Goal: Navigation & Orientation: Find specific page/section

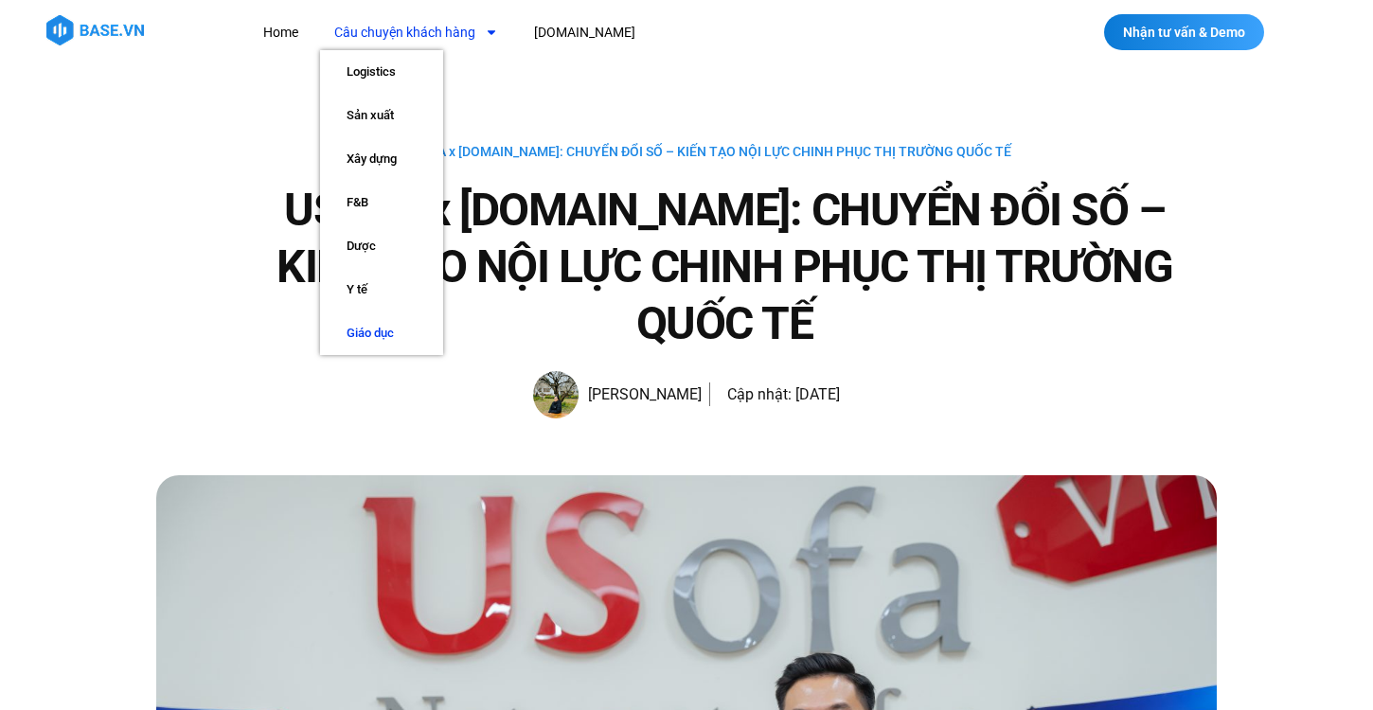
click at [377, 327] on link "Giáo dục" at bounding box center [381, 333] width 123 height 44
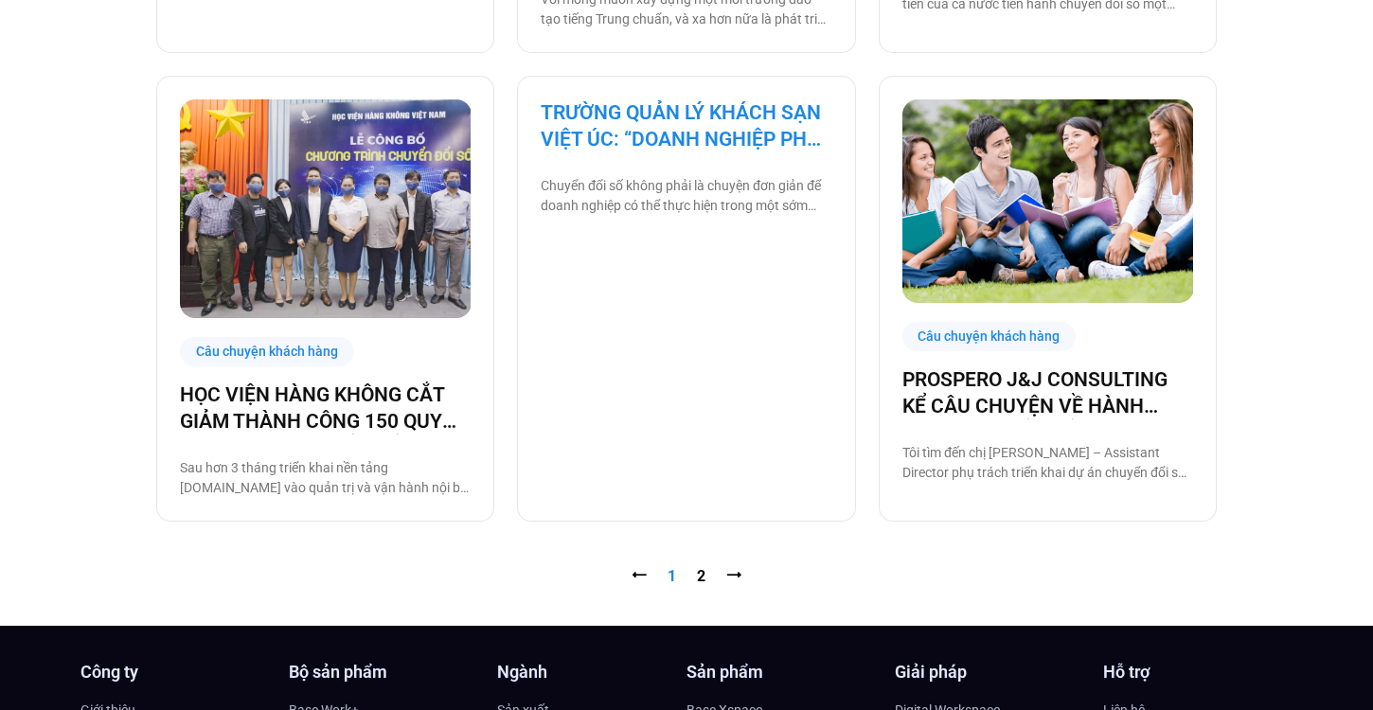
scroll to position [1854, 0]
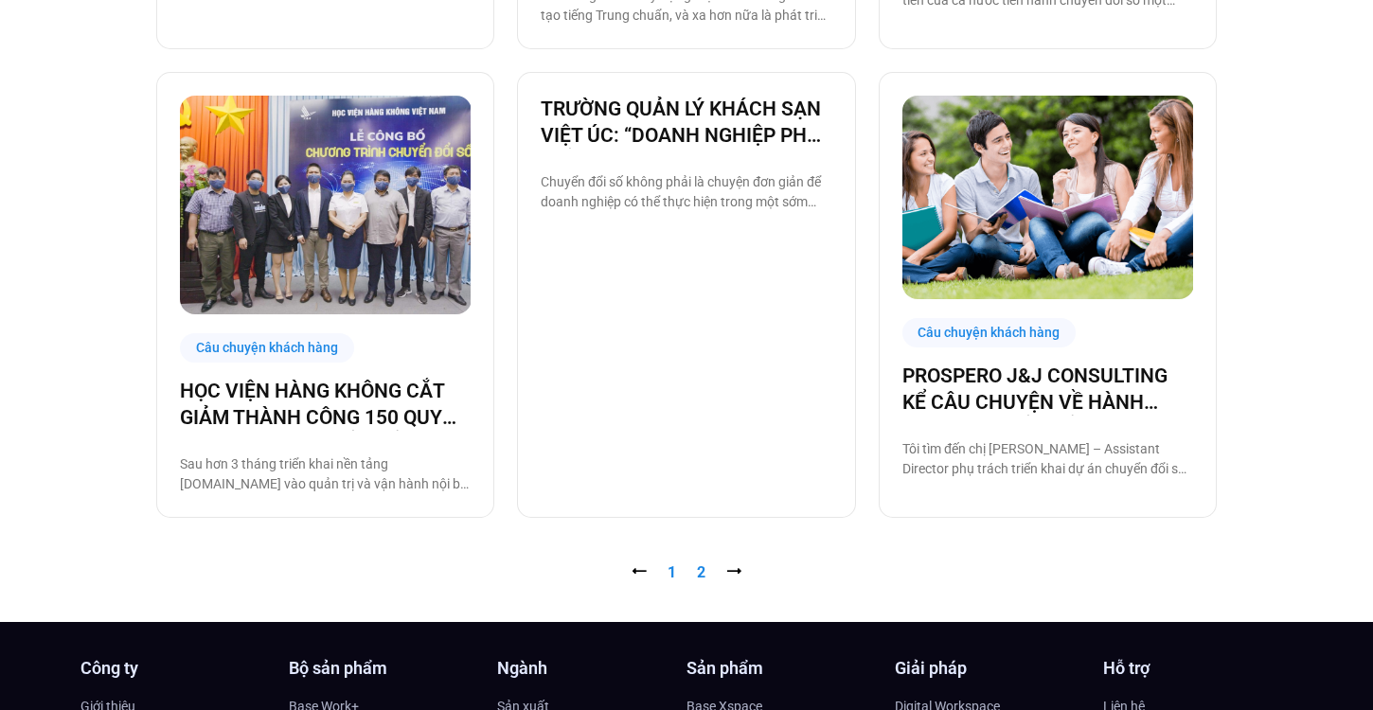
click at [699, 569] on link "Trang 2" at bounding box center [701, 572] width 9 height 18
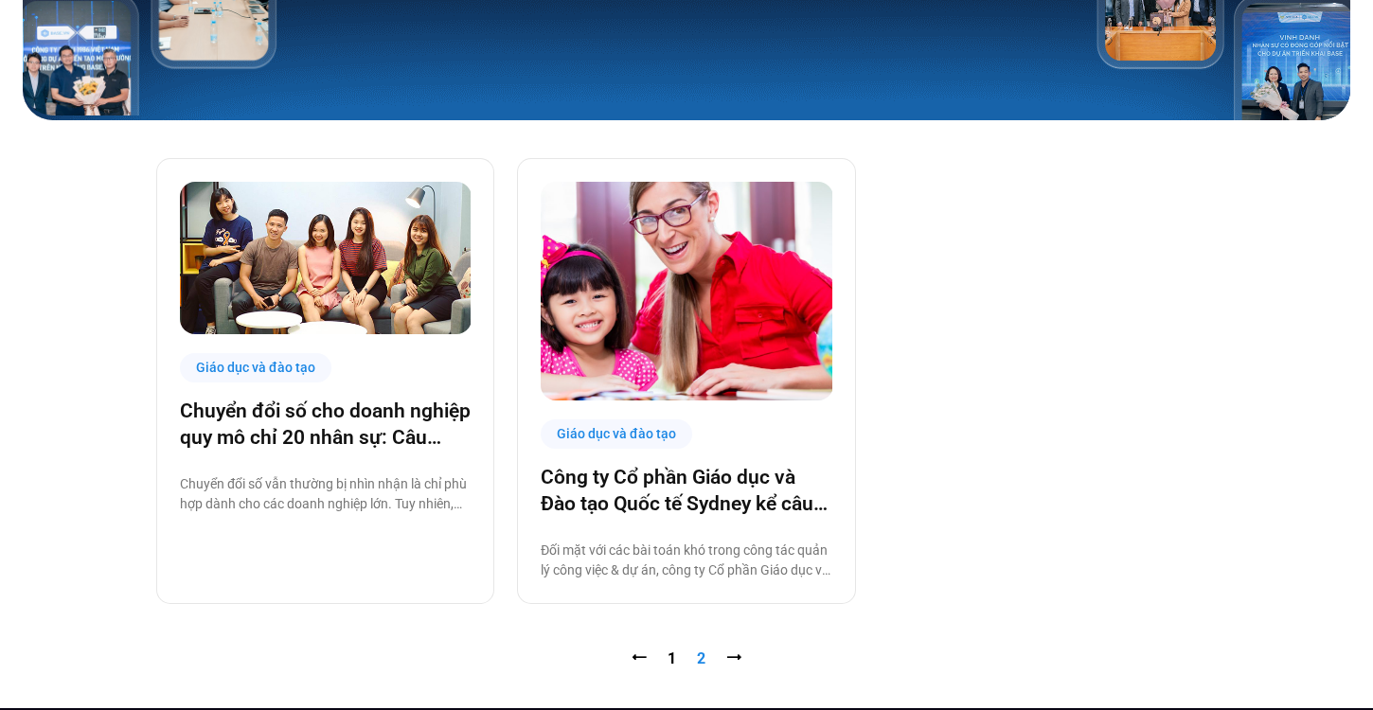
scroll to position [364, 0]
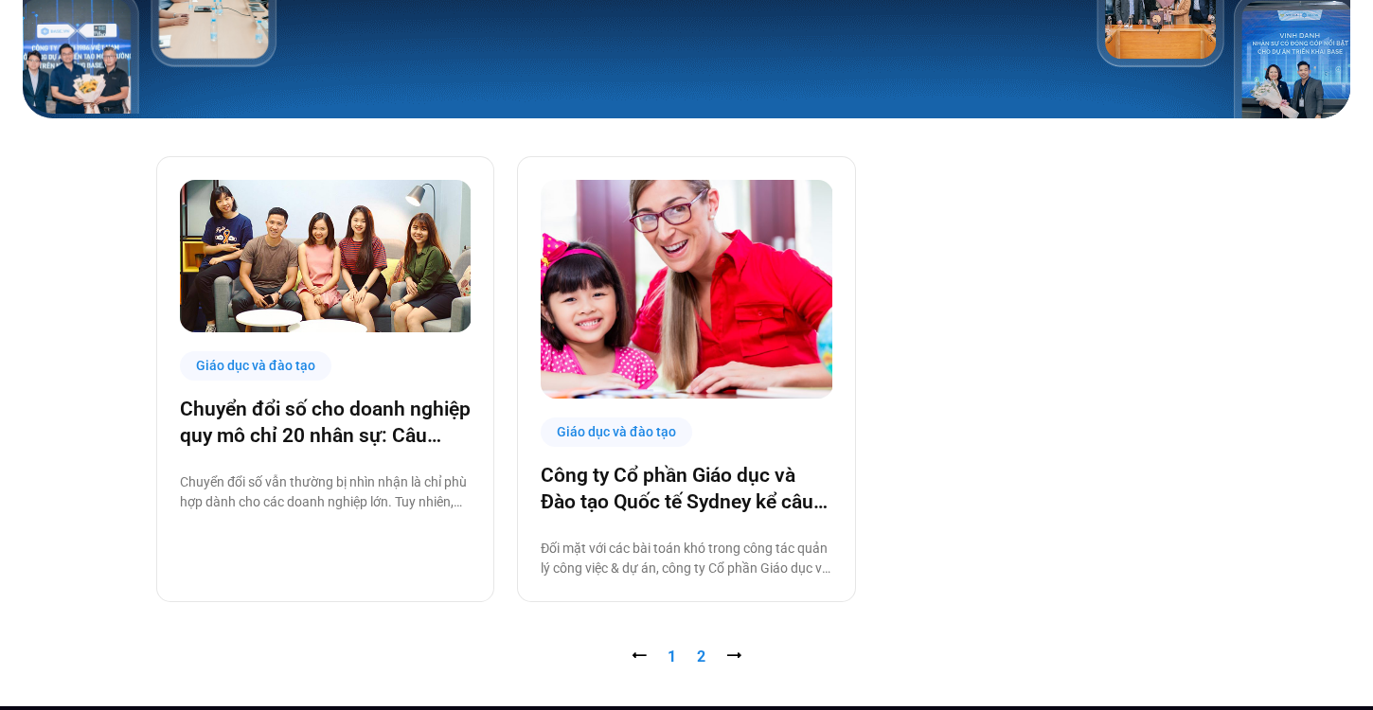
click at [673, 656] on link "Trang 1" at bounding box center [671, 656] width 9 height 18
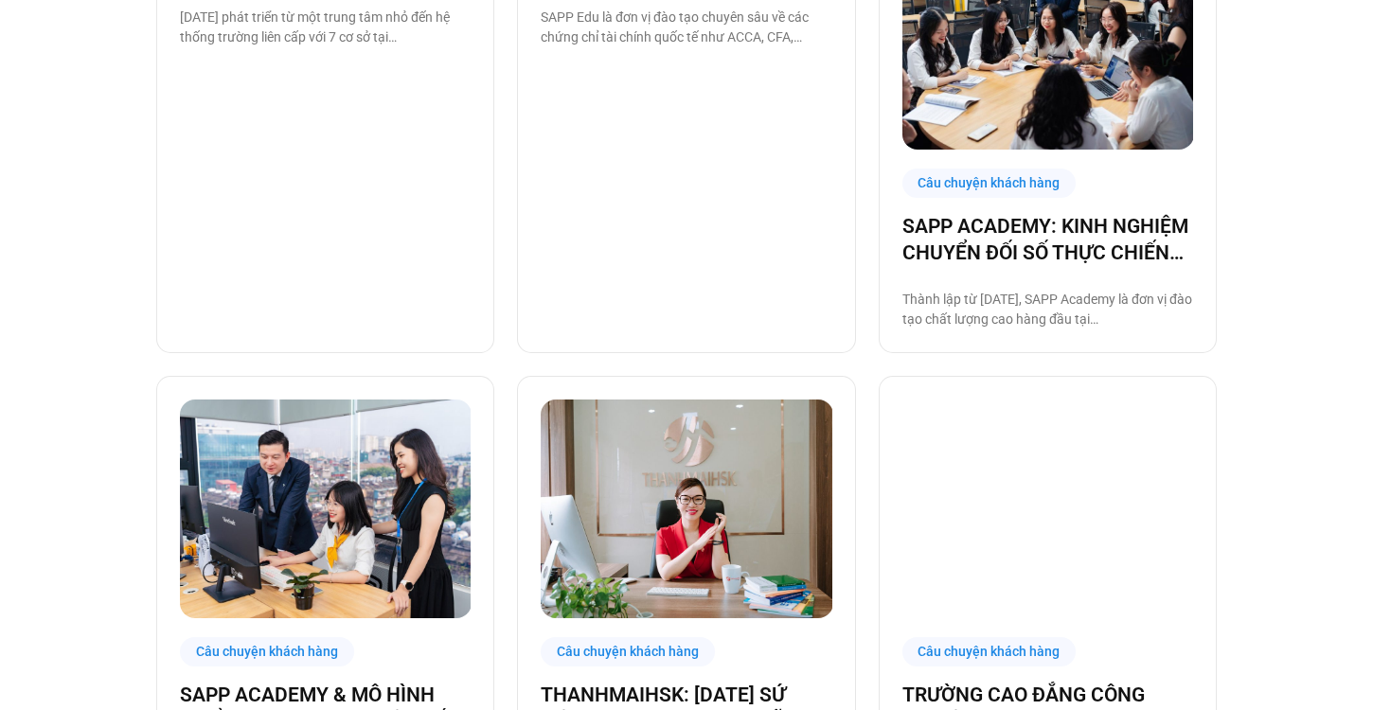
scroll to position [600, 0]
